Goal: Information Seeking & Learning: Learn about a topic

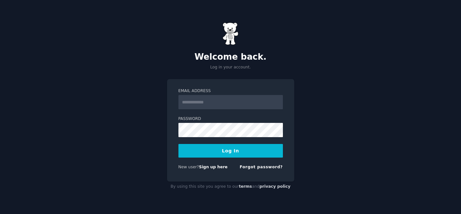
click at [223, 100] on input "Email Address" at bounding box center [231, 102] width 105 height 14
type input "**********"
click at [225, 152] on button "Log In" at bounding box center [231, 151] width 105 height 14
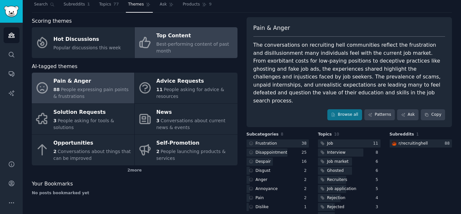
scroll to position [18, 0]
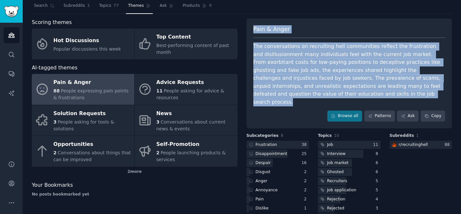
drag, startPoint x: 360, startPoint y: 95, endPoint x: 252, endPoint y: 31, distance: 125.5
click at [252, 31] on div "Pain & Anger The conversations on recruiting hell communities reflect the frust…" at bounding box center [350, 74] width 206 height 110
copy div "Pain & Anger The conversations on recruiting hell communities reflect the frust…"
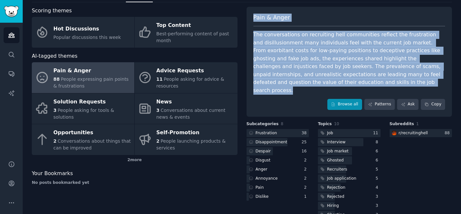
scroll to position [37, 0]
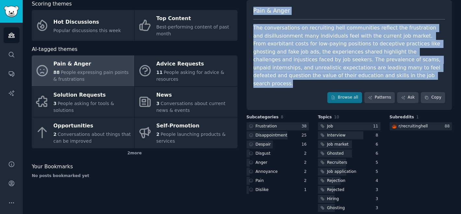
click at [291, 92] on div "Browse all Patterns Ask Copy" at bounding box center [350, 97] width 192 height 11
